Goal: Task Accomplishment & Management: Manage account settings

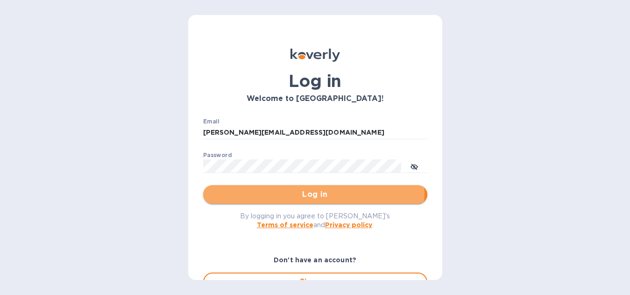
click at [306, 193] on span "Log in" at bounding box center [315, 194] width 209 height 11
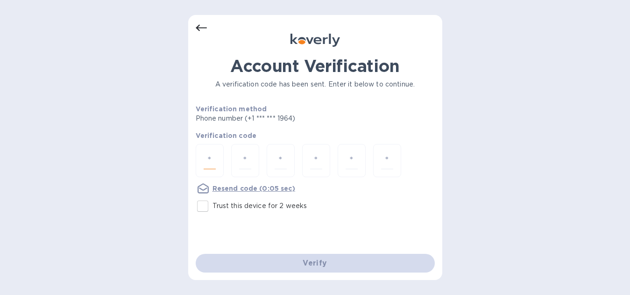
click at [212, 160] on input "number" at bounding box center [210, 160] width 12 height 17
type input "3"
type input "1"
type input "3"
type input "8"
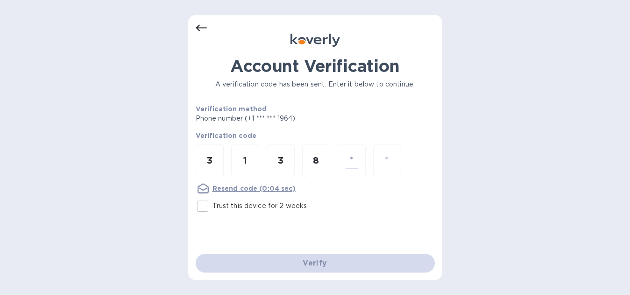
type input "8"
type input "0"
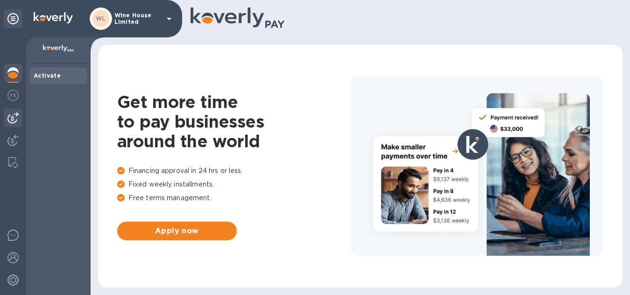
click at [13, 119] on img at bounding box center [12, 117] width 11 height 11
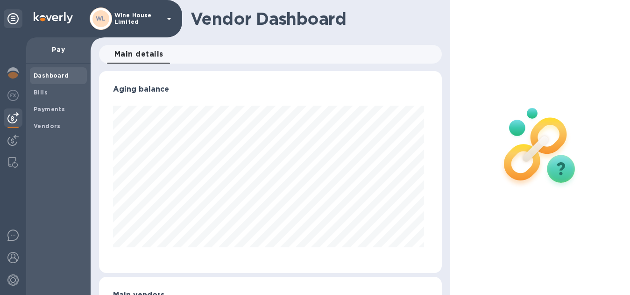
scroll to position [202, 339]
click at [40, 91] on b "Bills" at bounding box center [41, 92] width 14 height 7
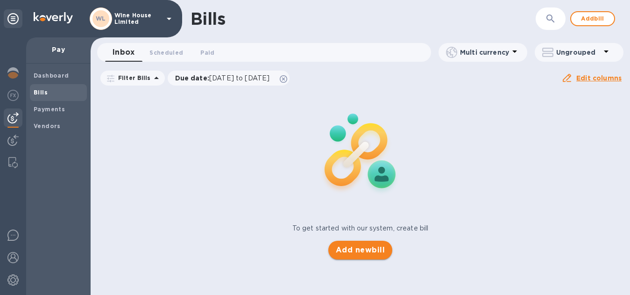
click at [359, 250] on span "Add new bill" at bounding box center [360, 249] width 49 height 11
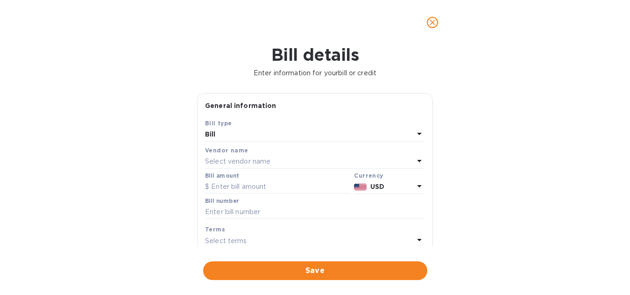
click at [257, 158] on p "Select vendor name" at bounding box center [237, 162] width 65 height 10
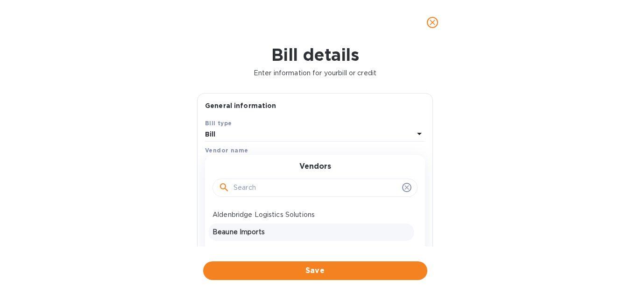
click at [244, 233] on p "Beaune Imports" at bounding box center [312, 232] width 198 height 10
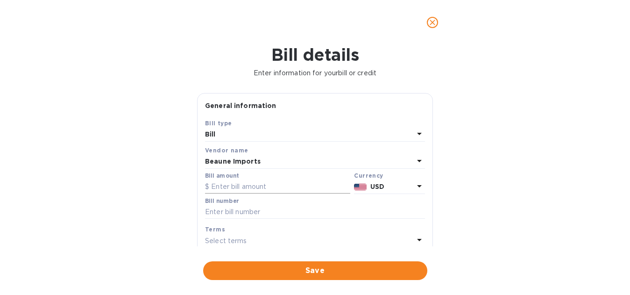
click at [230, 186] on input "text" at bounding box center [277, 187] width 145 height 14
type input "5,211.20"
click at [224, 212] on input "text" at bounding box center [315, 212] width 220 height 14
type input "147857, 147865, 148059"
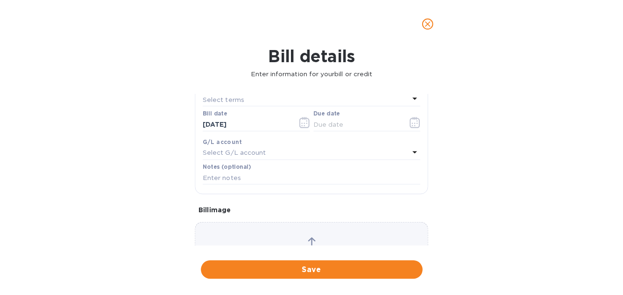
scroll to position [141, 0]
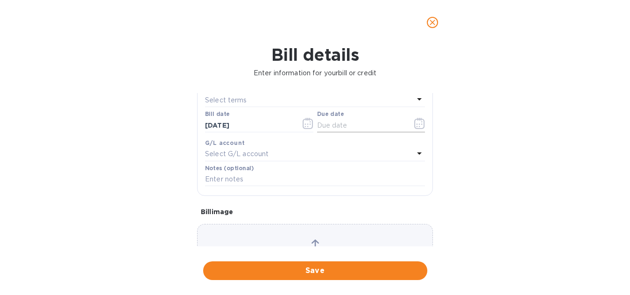
click at [414, 123] on icon "button" at bounding box center [419, 123] width 11 height 11
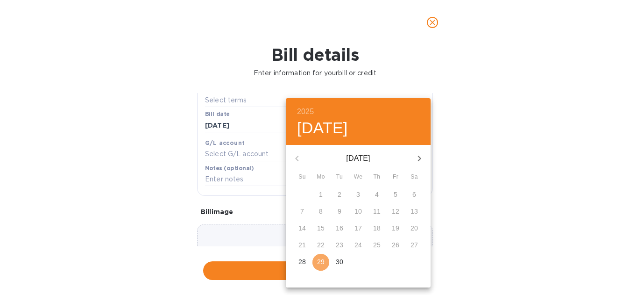
click at [321, 259] on p "29" at bounding box center [320, 261] width 7 height 9
type input "09/29/2025"
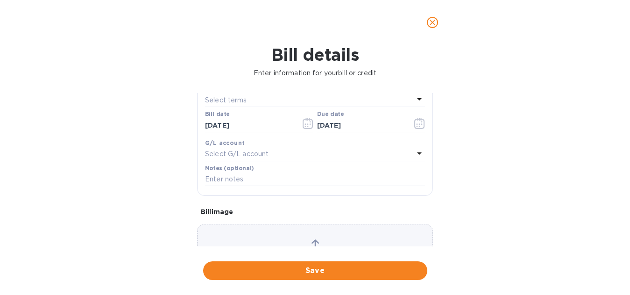
click at [135, 76] on p "Enter information for your bill or credit" at bounding box center [314, 73] width 615 height 10
click at [215, 125] on input "09/29/2025" at bounding box center [249, 125] width 88 height 14
click at [225, 126] on input "08/29/2025" at bounding box center [249, 125] width 88 height 14
type input "08/05/2025"
click at [359, 124] on input "09/29/2025" at bounding box center [361, 125] width 88 height 14
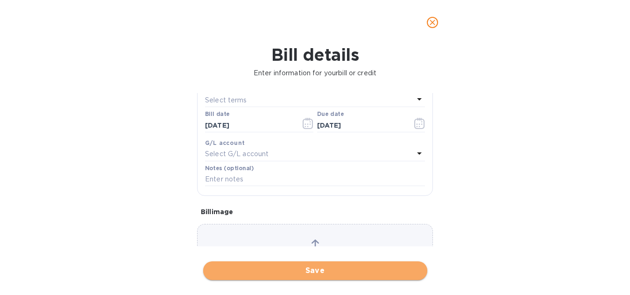
click at [316, 266] on span "Save" at bounding box center [315, 270] width 209 height 11
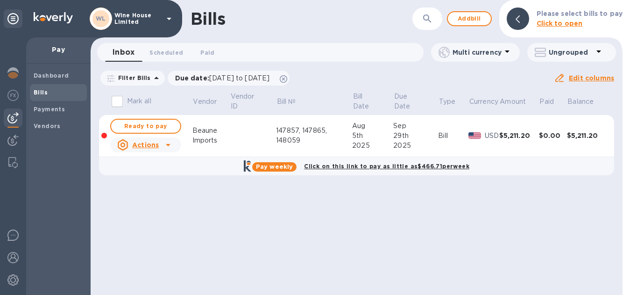
click at [154, 125] on span "Ready to pay" at bounding box center [146, 126] width 54 height 11
checkbox input "true"
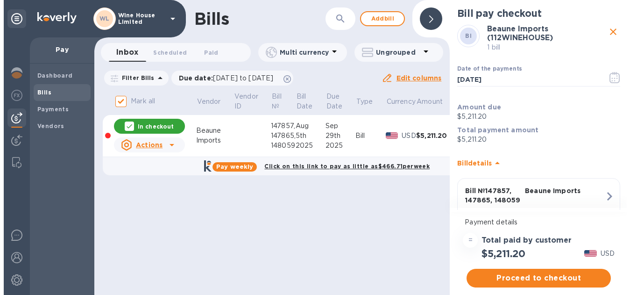
scroll to position [0, 1]
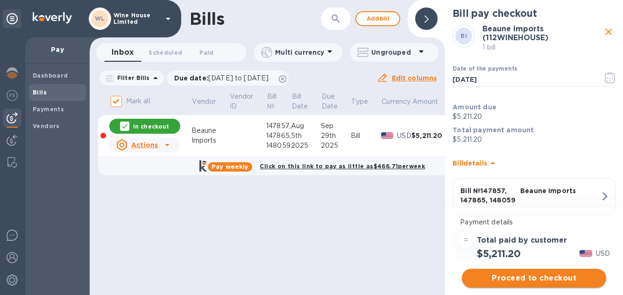
click at [531, 276] on span "Proceed to checkout" at bounding box center [534, 277] width 129 height 11
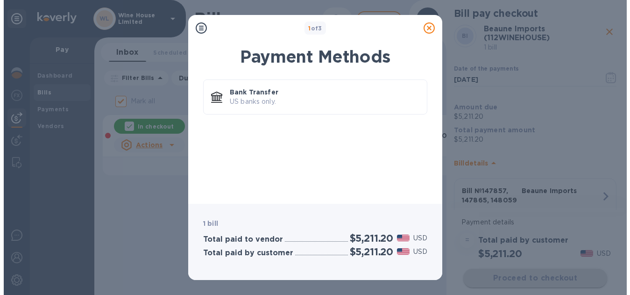
scroll to position [0, 0]
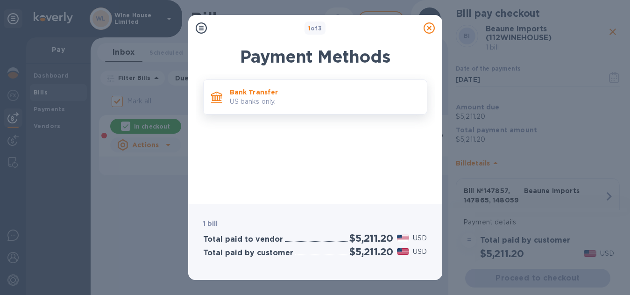
click at [252, 94] on p "Bank Transfer" at bounding box center [325, 91] width 190 height 9
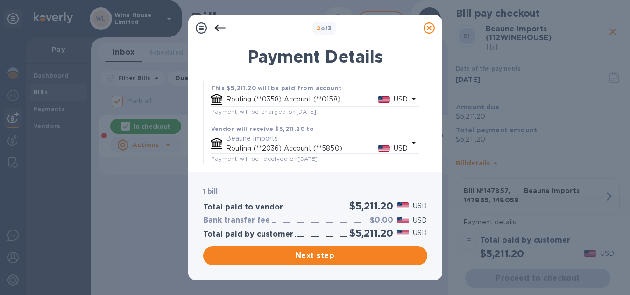
scroll to position [78, 0]
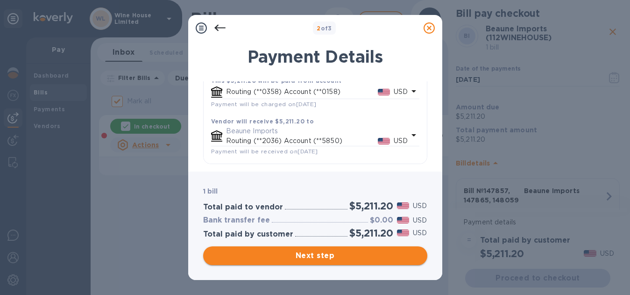
click at [314, 255] on span "Next step" at bounding box center [315, 255] width 209 height 11
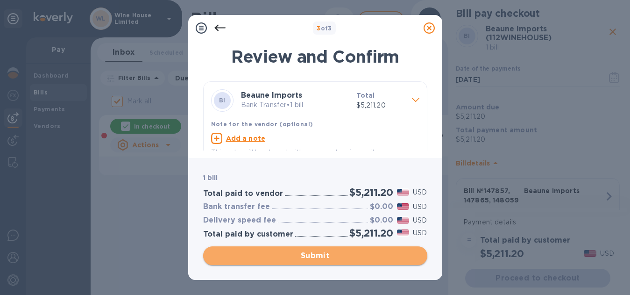
click at [316, 254] on span "Submit" at bounding box center [315, 255] width 209 height 11
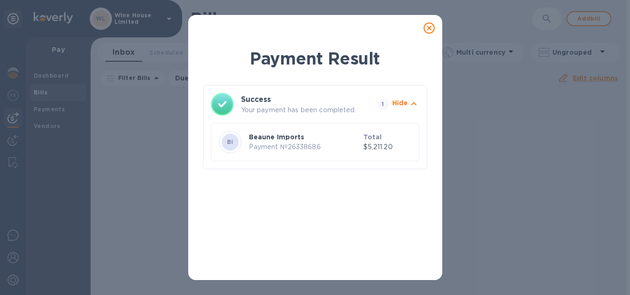
click at [430, 26] on icon at bounding box center [429, 27] width 11 height 11
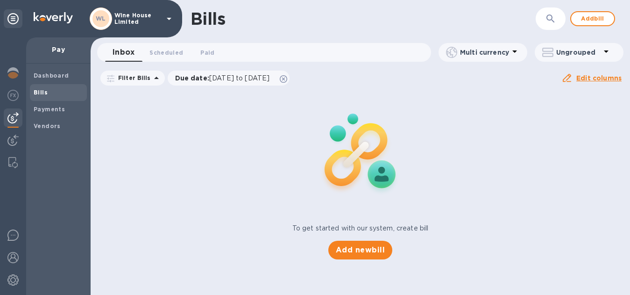
click at [217, 157] on div "To get started with our system, create bill Add new bill" at bounding box center [360, 175] width 547 height 176
click at [11, 257] on img at bounding box center [12, 257] width 11 height 11
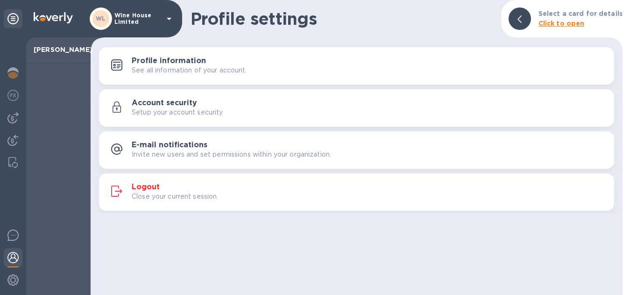
click at [146, 187] on h3 "Logout" at bounding box center [146, 187] width 28 height 9
